Goal: Entertainment & Leisure: Consume media (video, audio)

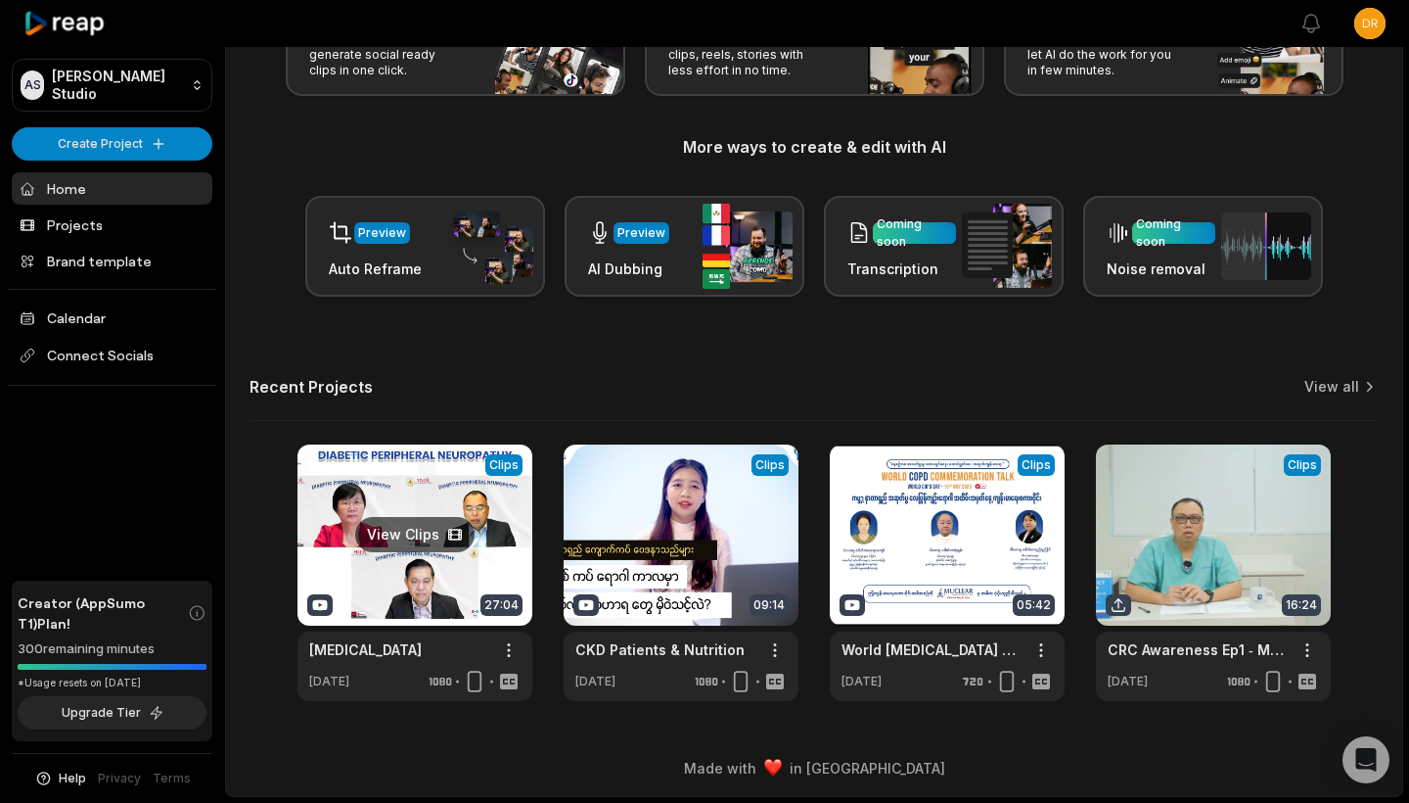
scroll to position [174, 0]
click at [1202, 478] on link at bounding box center [1213, 572] width 235 height 256
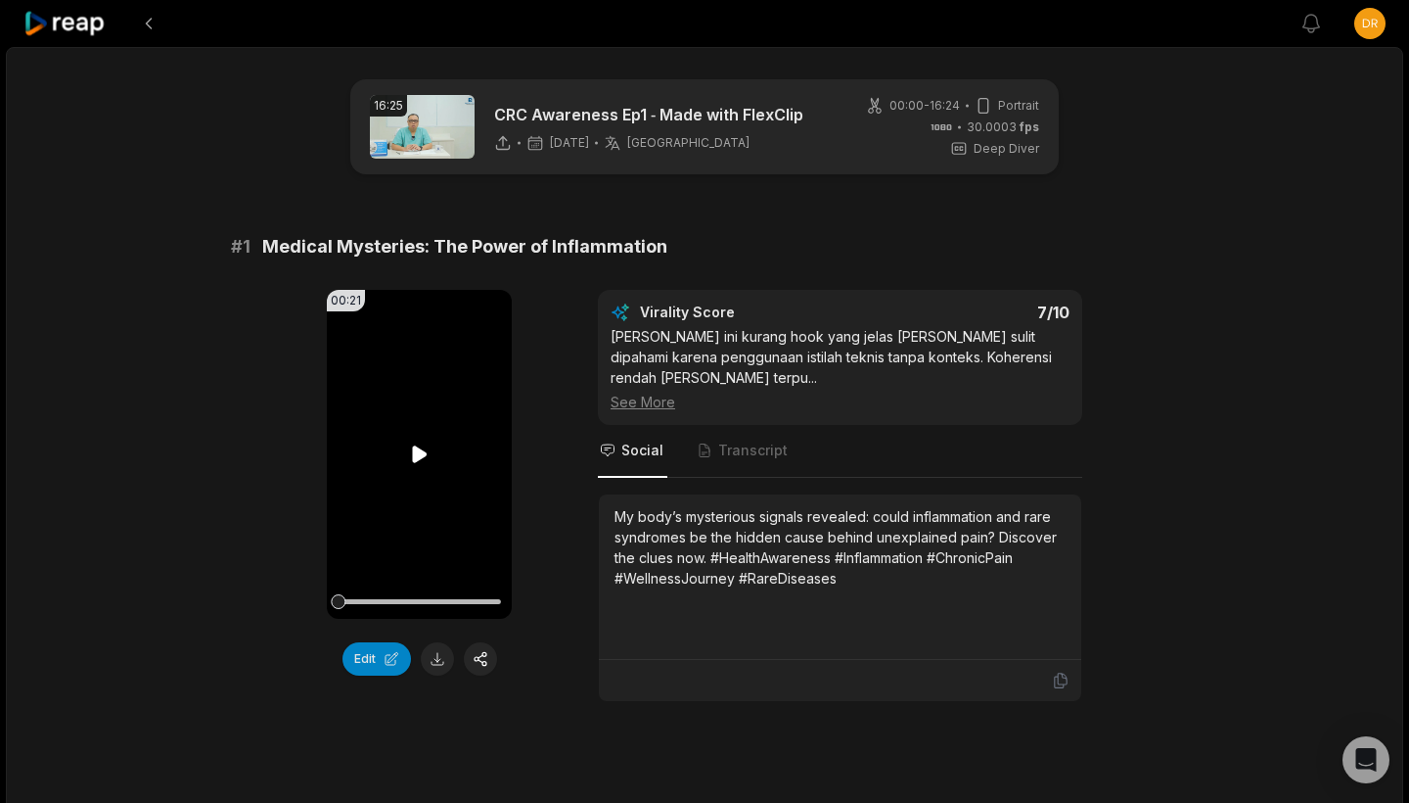
click at [367, 413] on video "Your browser does not support mp4 format." at bounding box center [419, 454] width 185 height 329
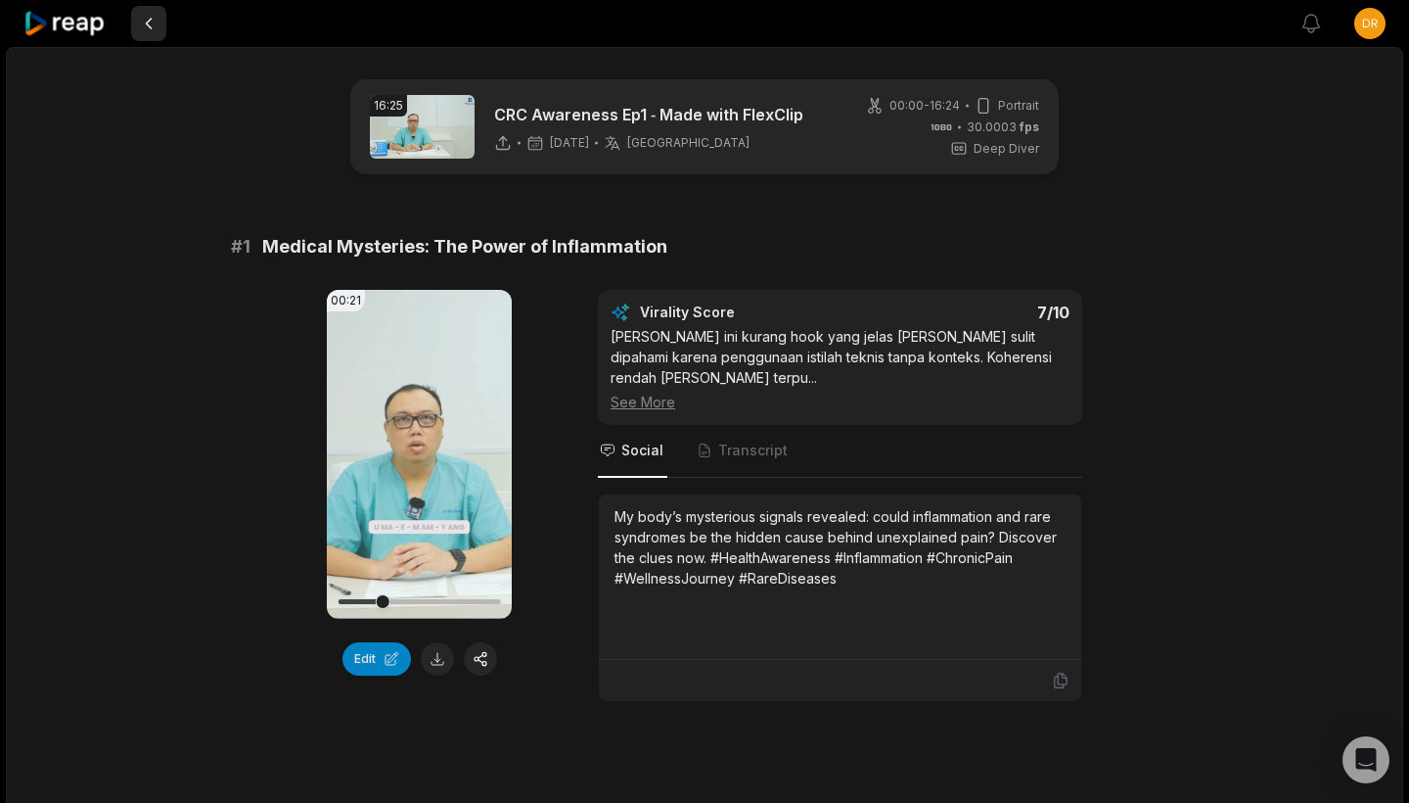
click at [152, 21] on button at bounding box center [148, 23] width 35 height 35
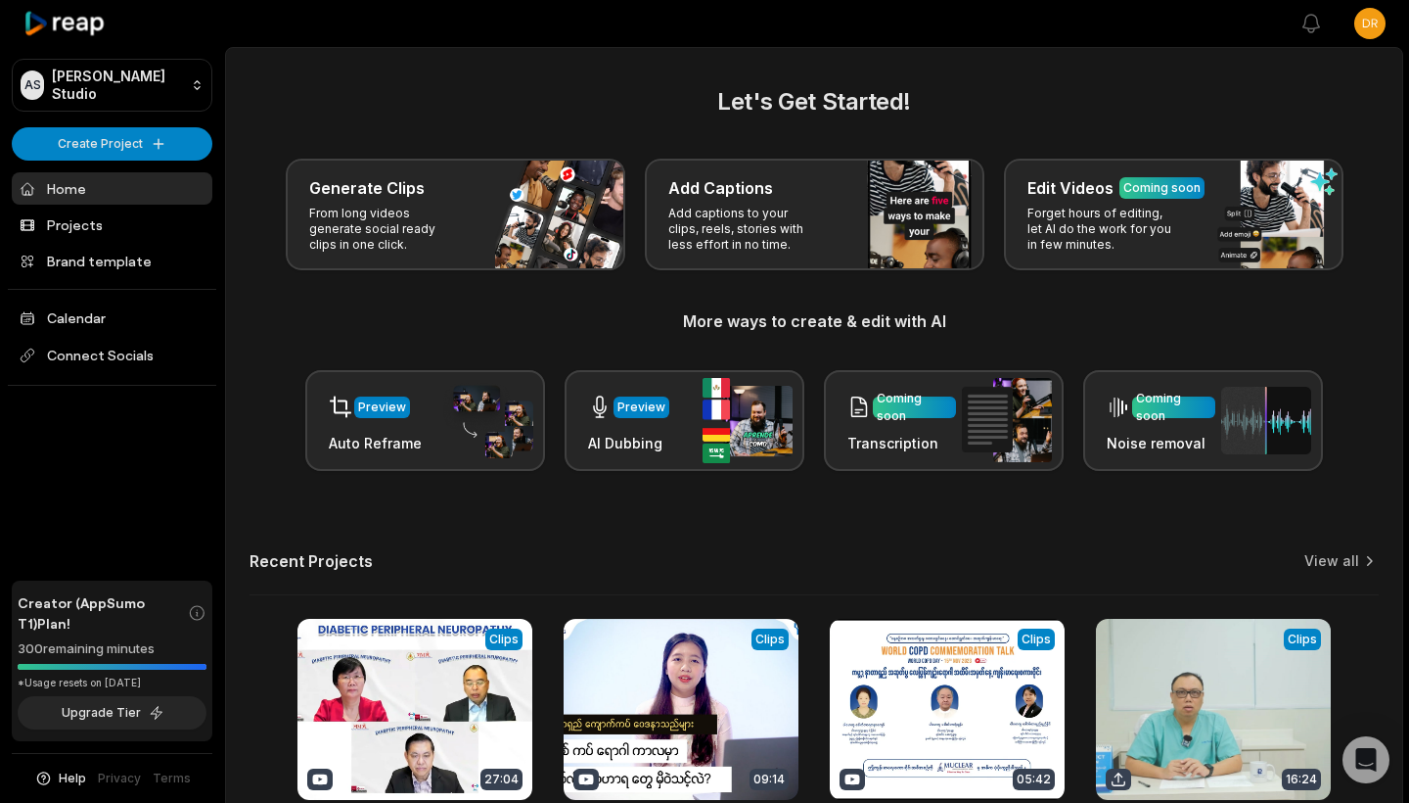
scroll to position [174, 0]
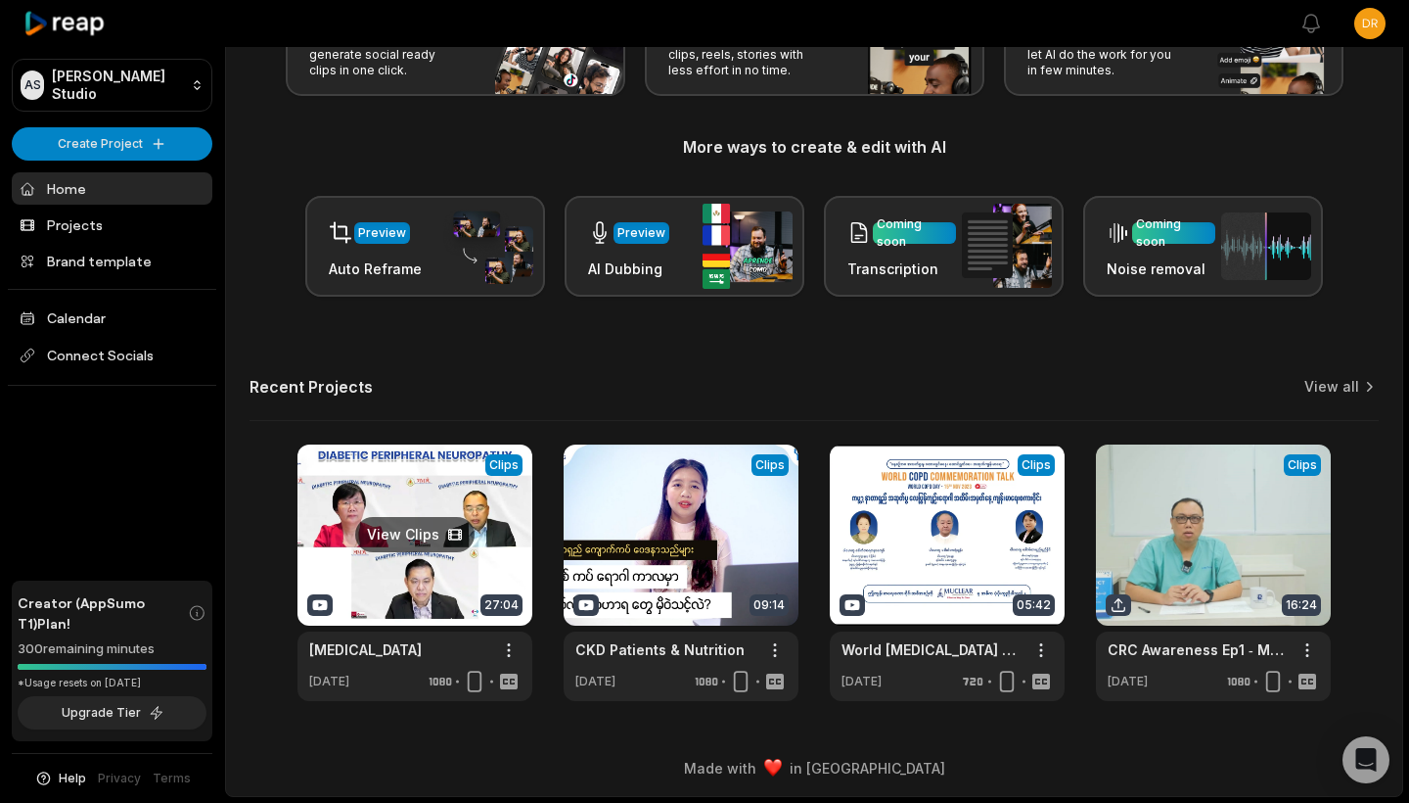
click at [374, 520] on link at bounding box center [415, 572] width 235 height 256
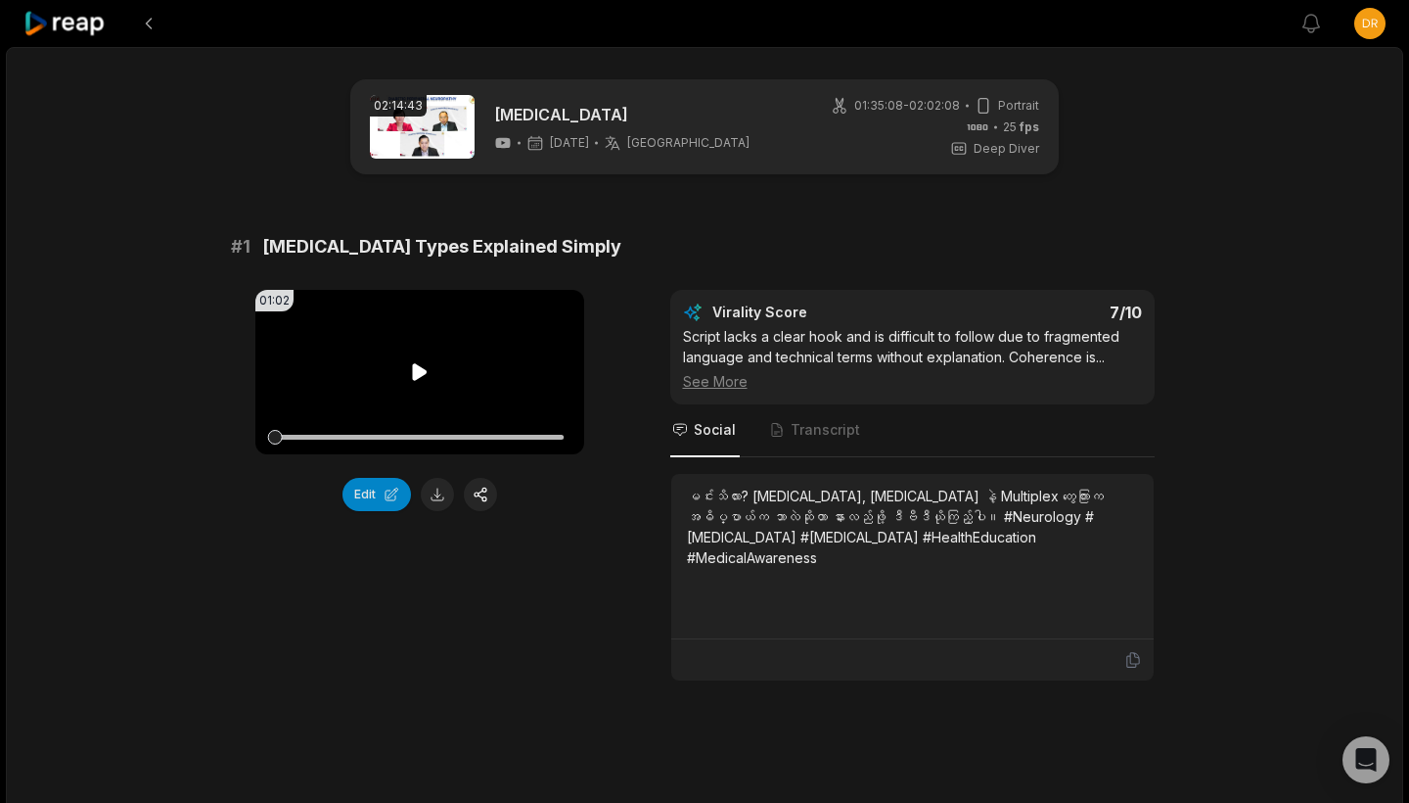
click at [432, 377] on video "Your browser does not support mp4 format." at bounding box center [419, 372] width 329 height 164
